Goal: Task Accomplishment & Management: Use online tool/utility

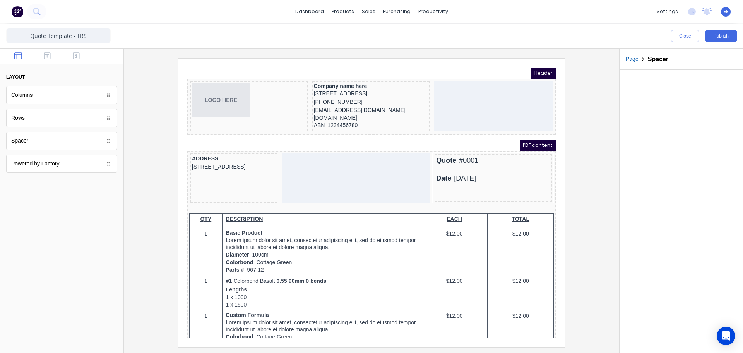
scroll to position [586, 0]
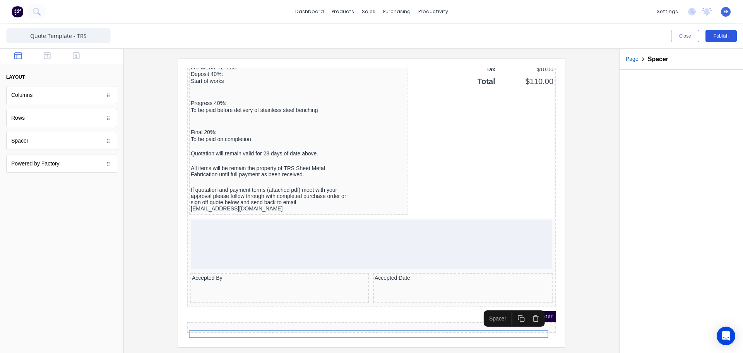
click at [716, 36] on button "Publish" at bounding box center [720, 36] width 31 height 12
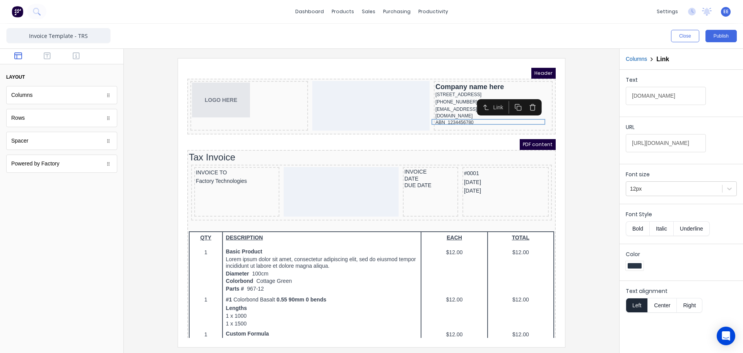
click at [590, 200] on div at bounding box center [371, 202] width 483 height 288
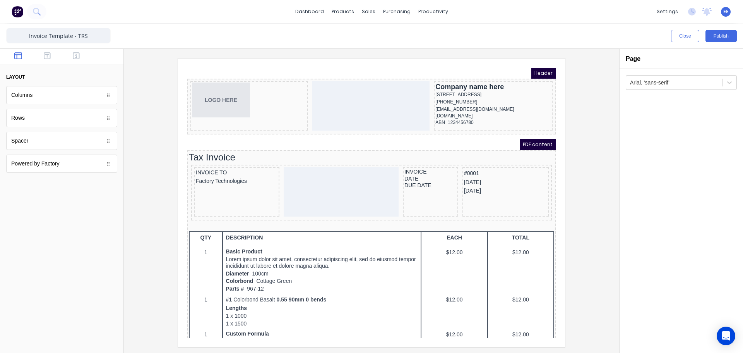
click at [586, 201] on div at bounding box center [371, 202] width 483 height 288
